Goal: Find specific page/section: Find specific page/section

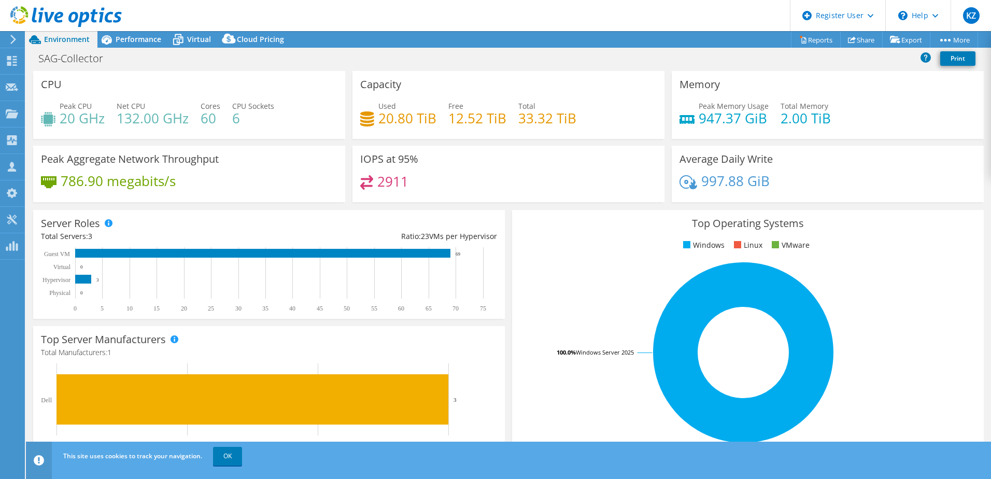
select select "USD"
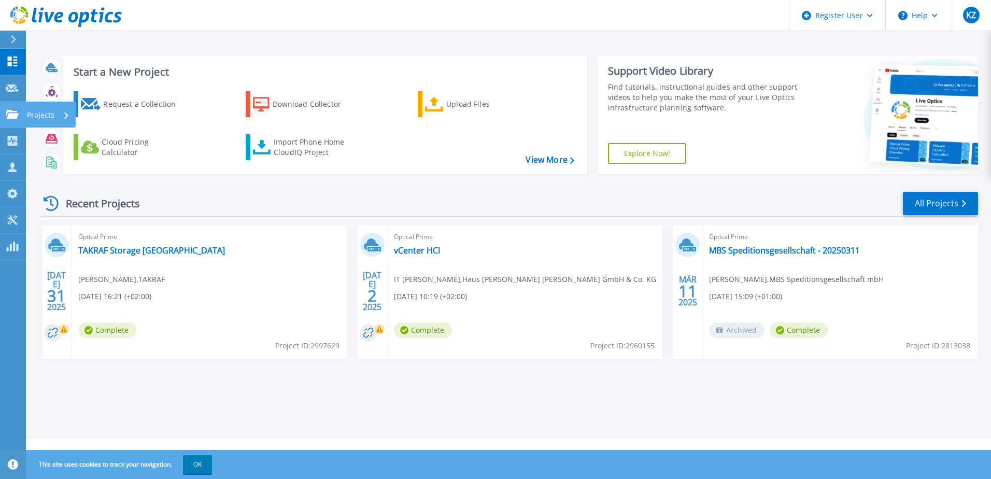
click at [39, 115] on p "Projects" at bounding box center [40, 115] width 27 height 27
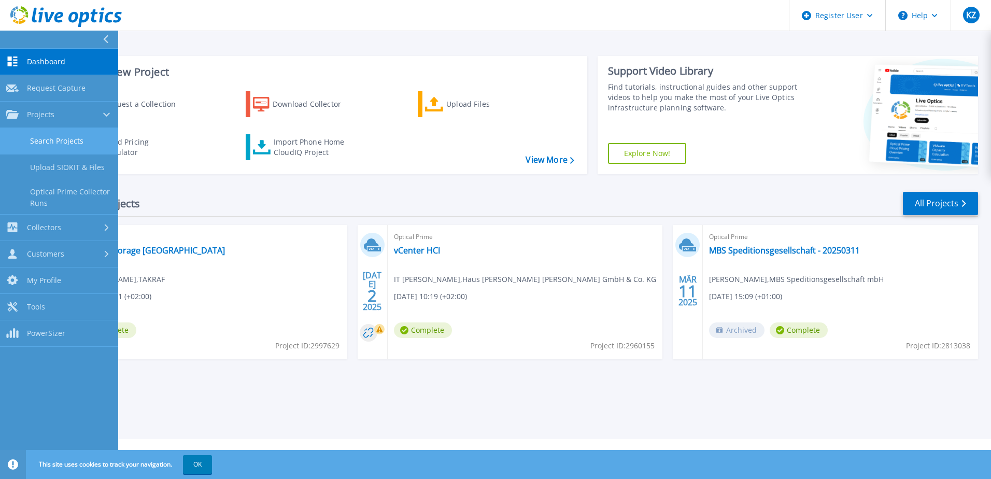
click at [75, 136] on link "Search Projects" at bounding box center [59, 141] width 118 height 26
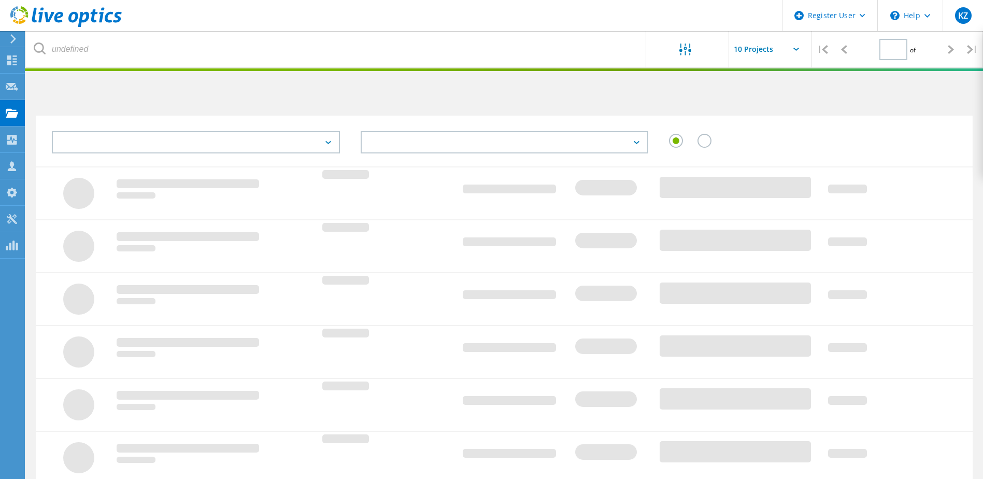
type input "1"
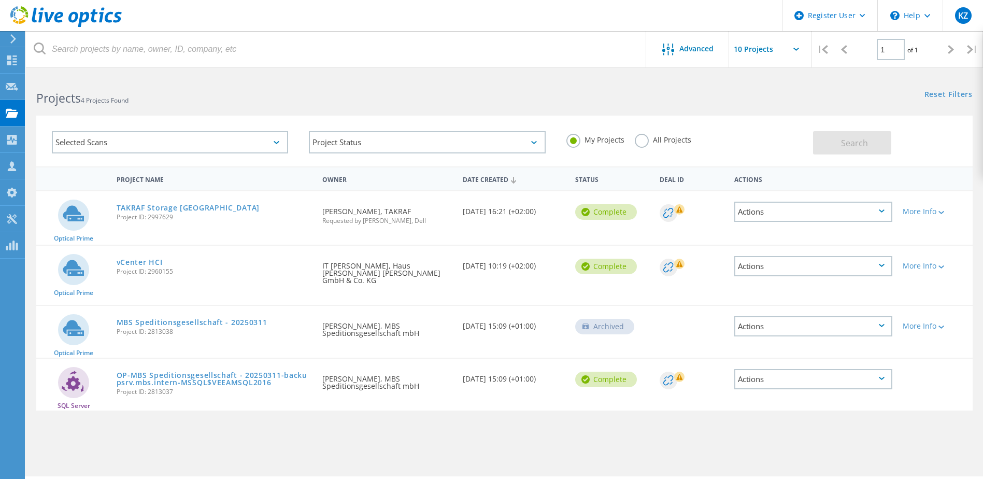
click at [221, 145] on div "Selected Scans" at bounding box center [170, 142] width 236 height 22
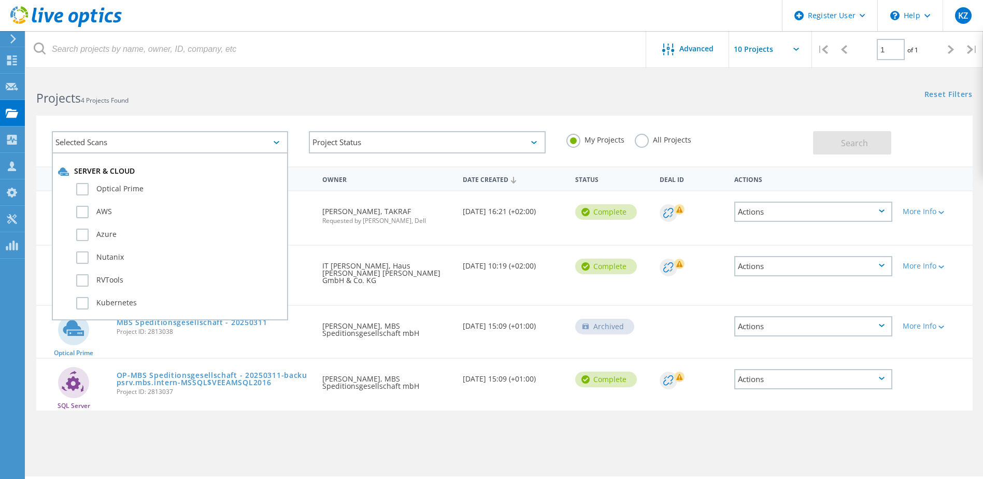
click at [221, 145] on div "Selected Scans" at bounding box center [170, 142] width 236 height 22
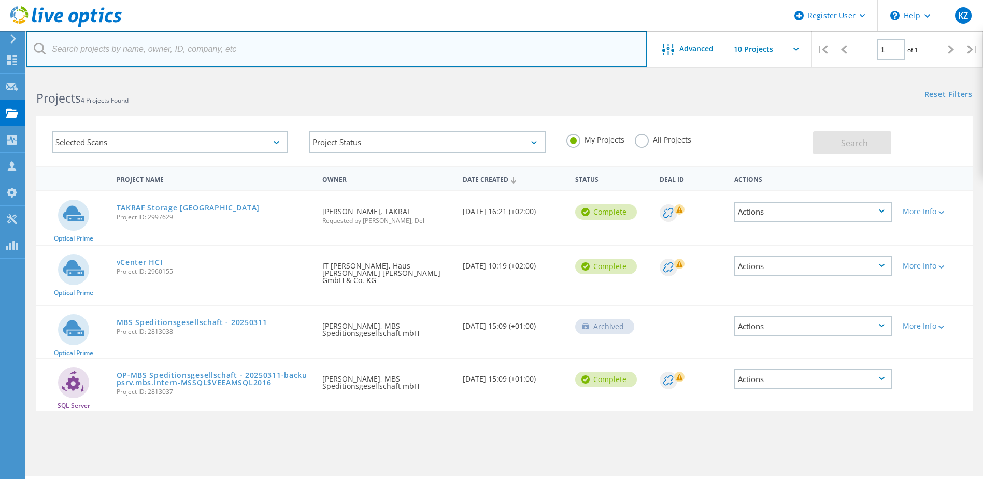
click at [145, 52] on input "text" at bounding box center [336, 49] width 621 height 36
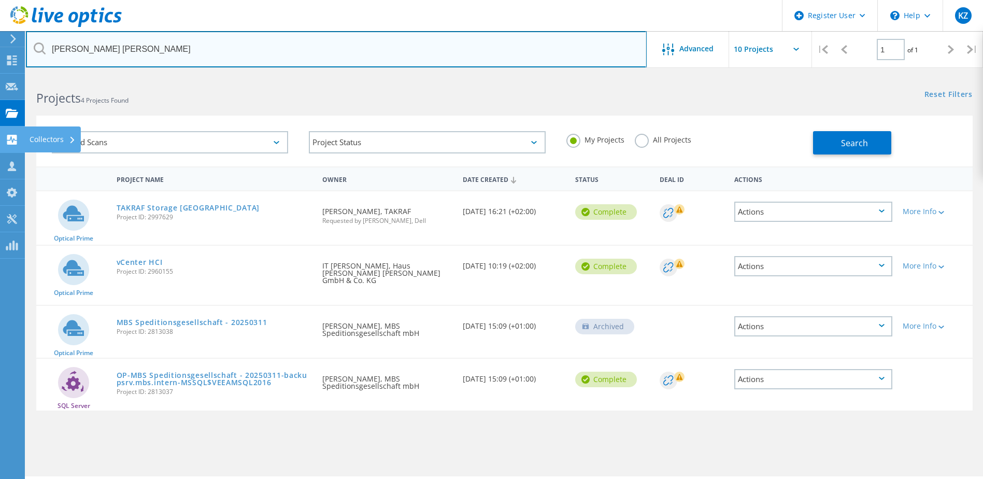
type input "schulte schlagbaum"
